Goal: Information Seeking & Learning: Learn about a topic

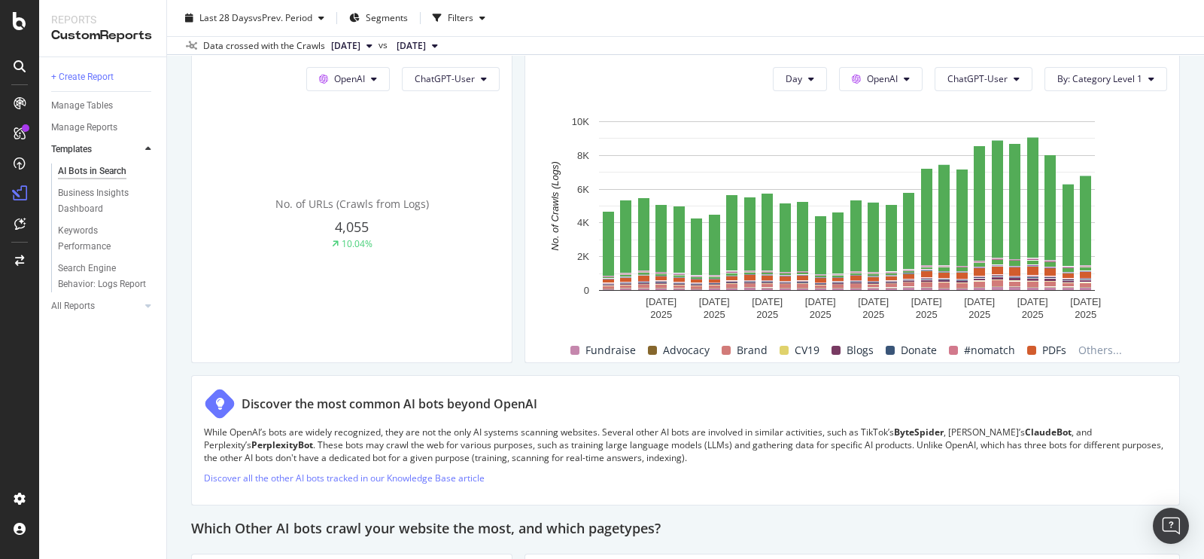
scroll to position [1744, 0]
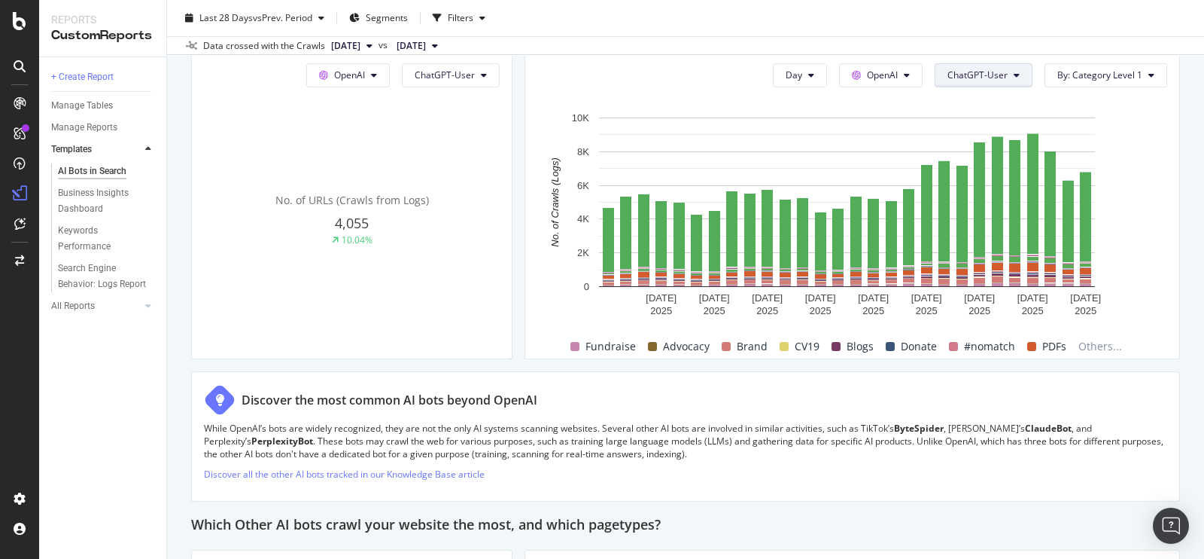
click at [971, 81] on span "ChatGPT-User" at bounding box center [978, 74] width 60 height 13
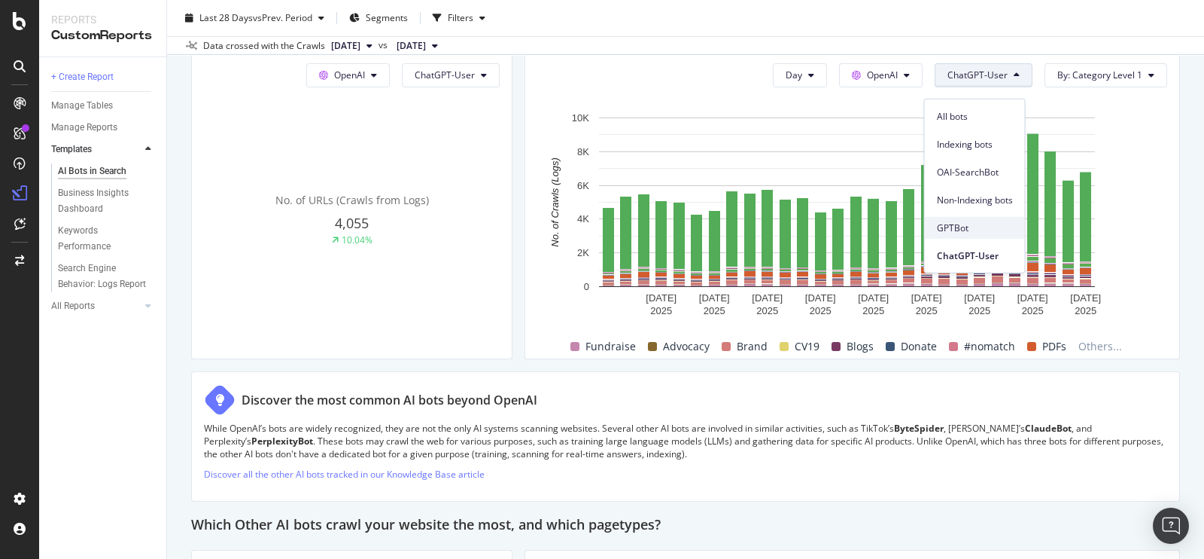
click at [955, 221] on span "GPTBot" at bounding box center [975, 228] width 76 height 14
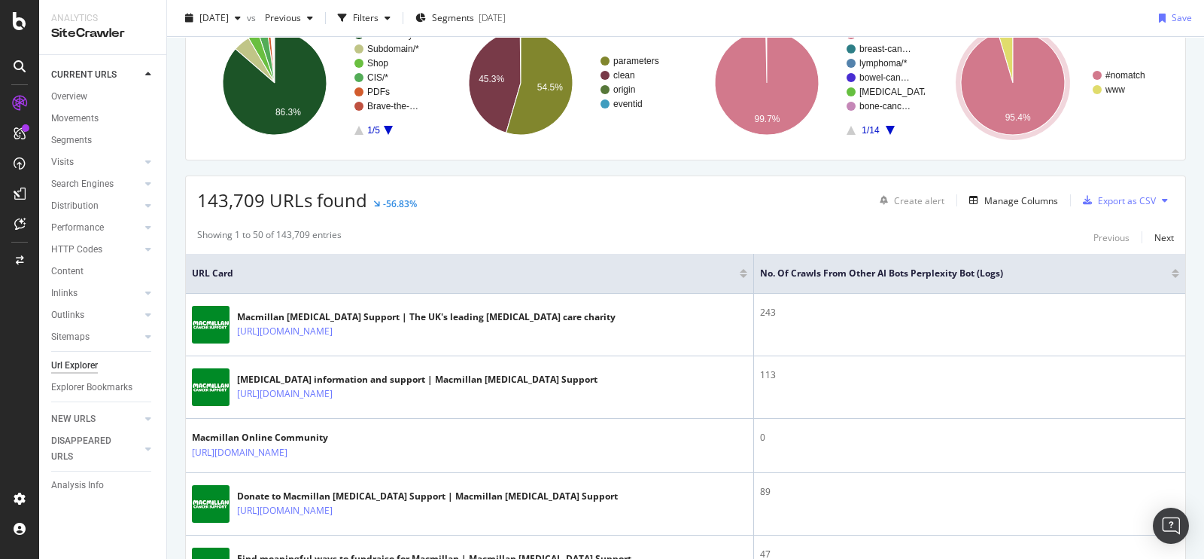
scroll to position [134, 0]
